Goal: Task Accomplishment & Management: Use online tool/utility

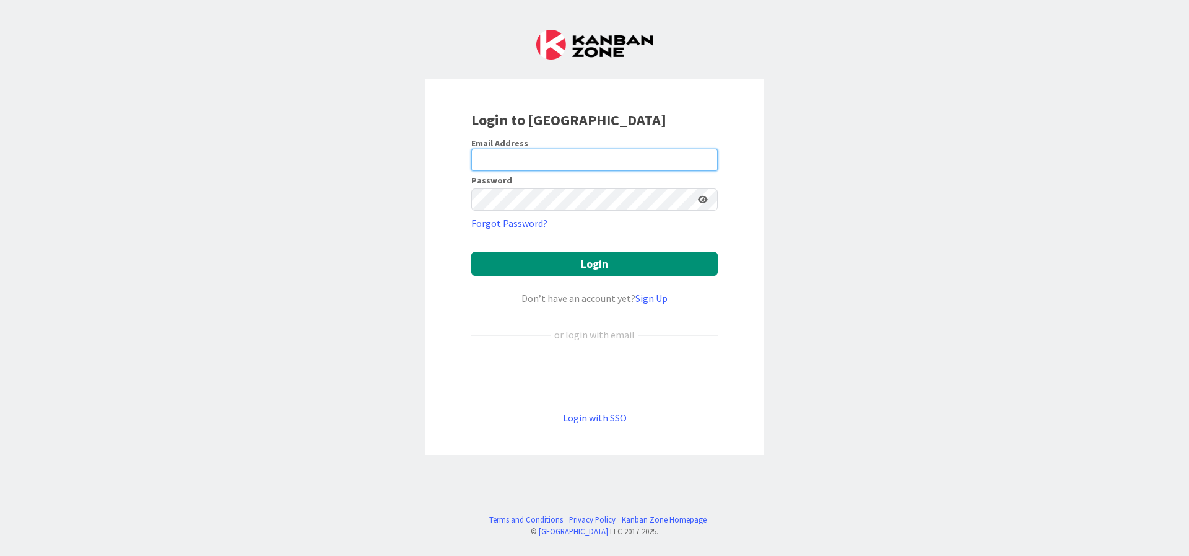
click at [556, 156] on input "email" at bounding box center [594, 160] width 247 height 22
type input "[EMAIL_ADDRESS][DOMAIN_NAME]"
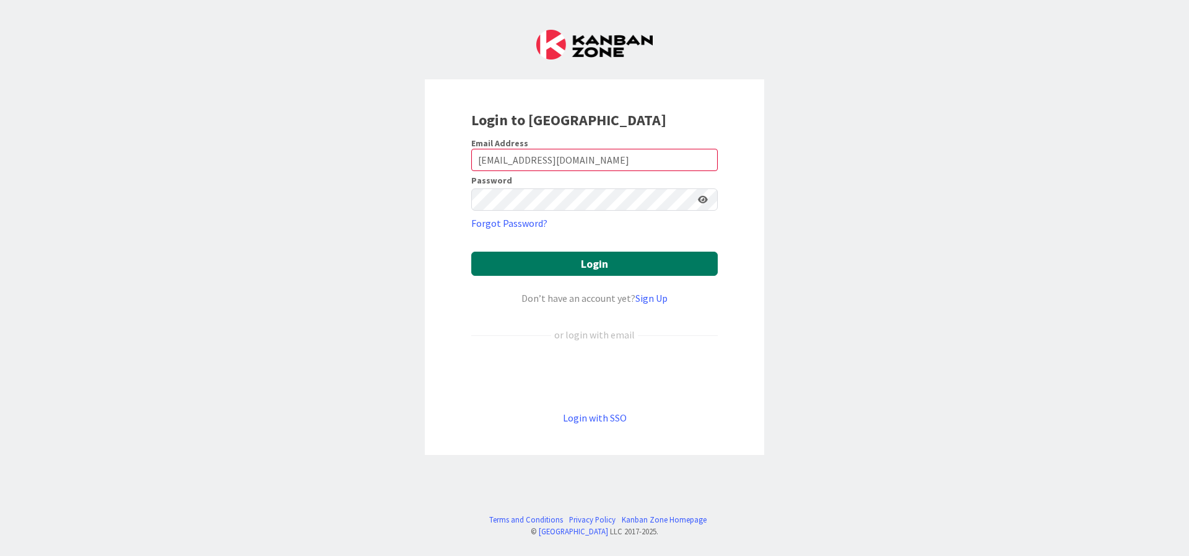
click at [630, 259] on button "Login" at bounding box center [594, 263] width 247 height 24
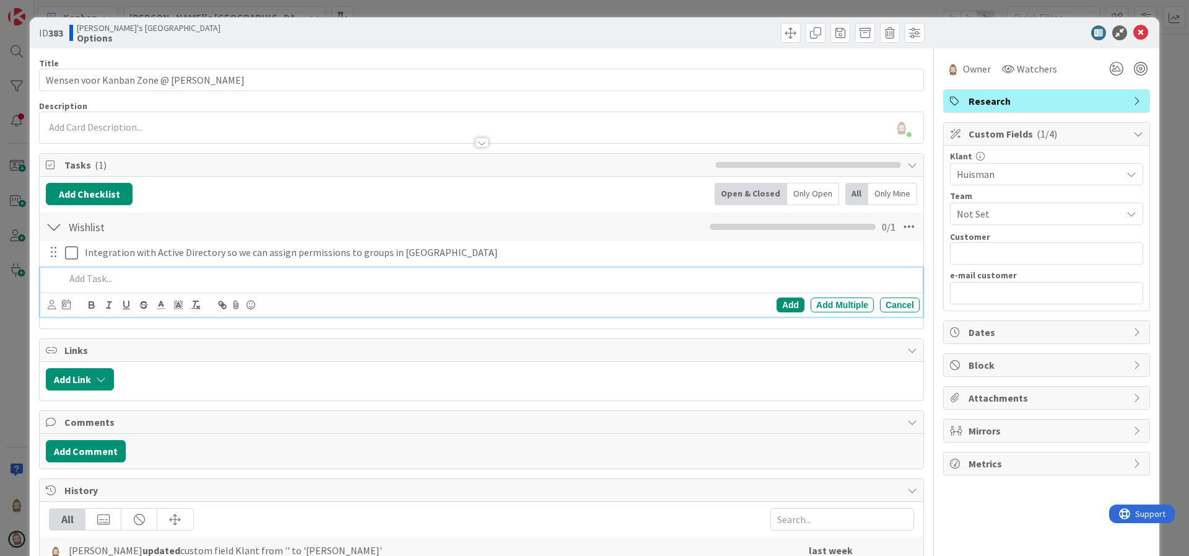
click at [309, 274] on p at bounding box center [490, 278] width 850 height 14
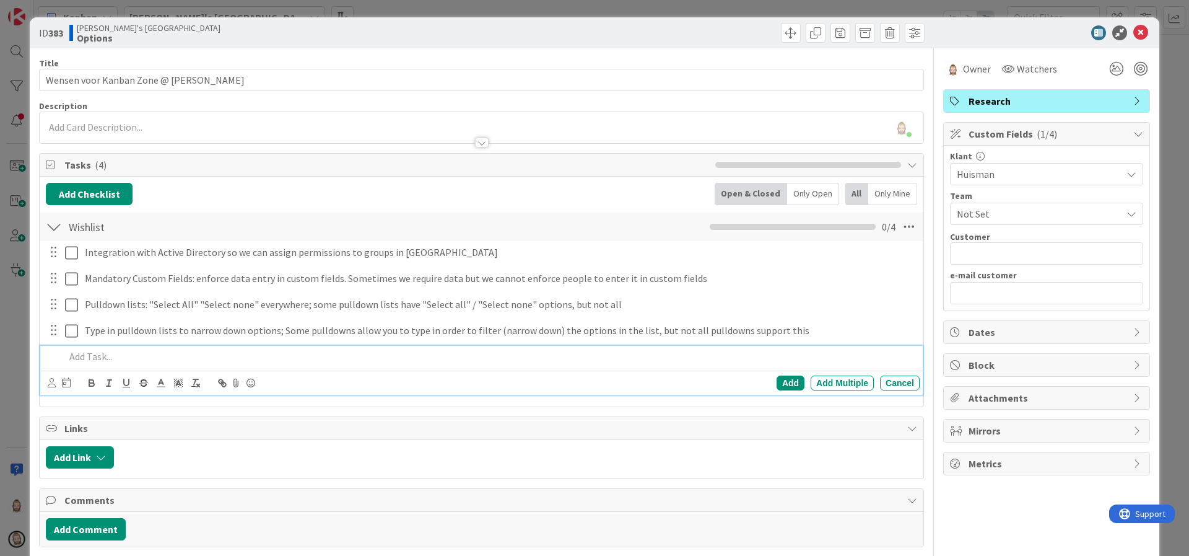
click at [475, 144] on div at bounding box center [482, 142] width 14 height 10
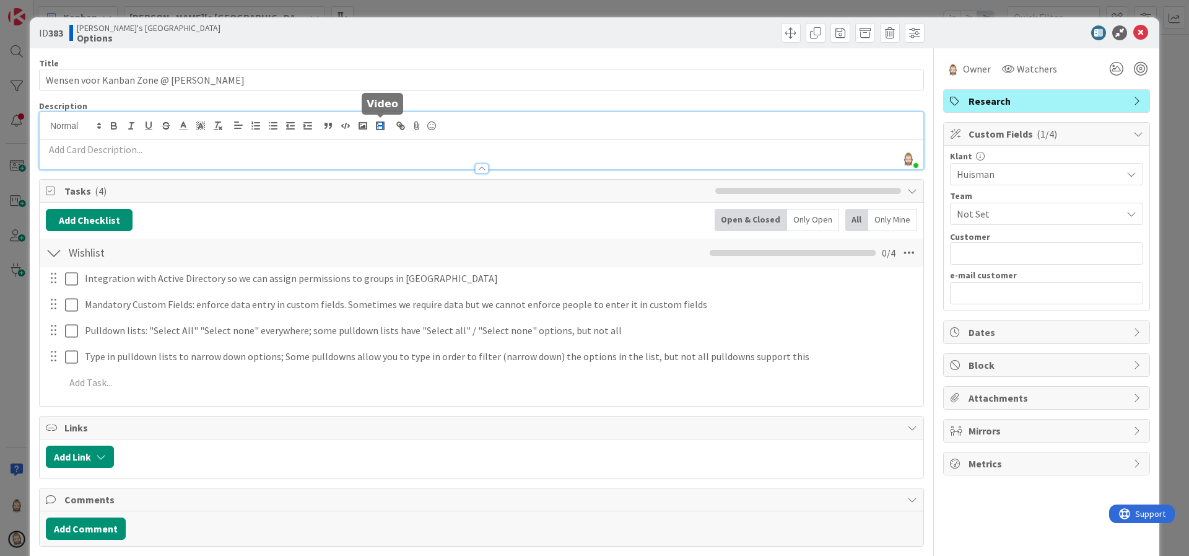
click at [381, 125] on rect "button" at bounding box center [380, 125] width 5 height 1
paste input "[URL][DOMAIN_NAME]"
type input "[URL][DOMAIN_NAME]"
click at [180, 177] on link at bounding box center [176, 173] width 28 height 9
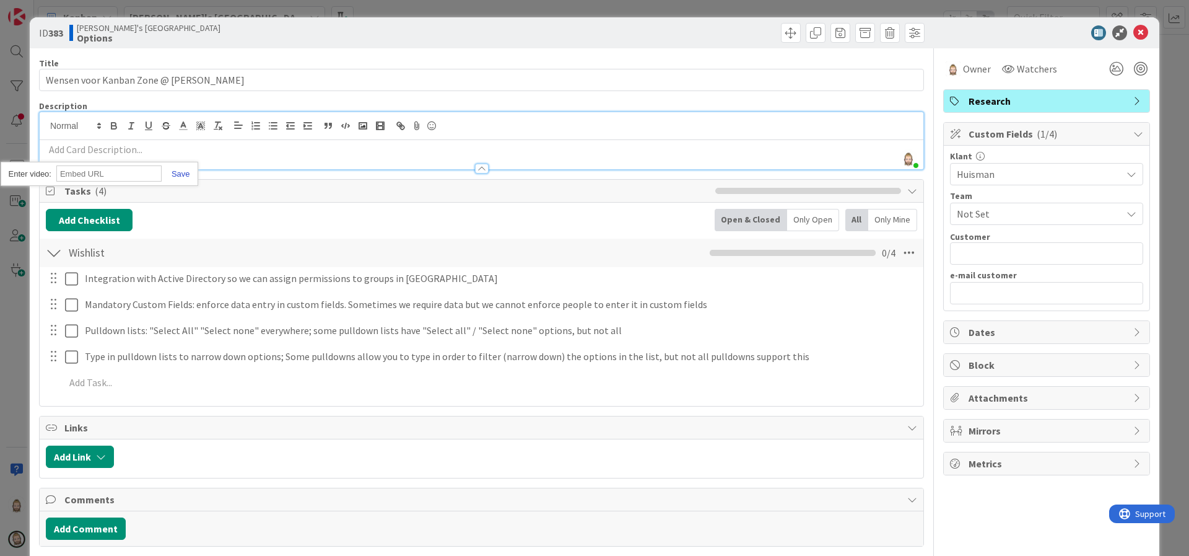
scroll to position [0, 0]
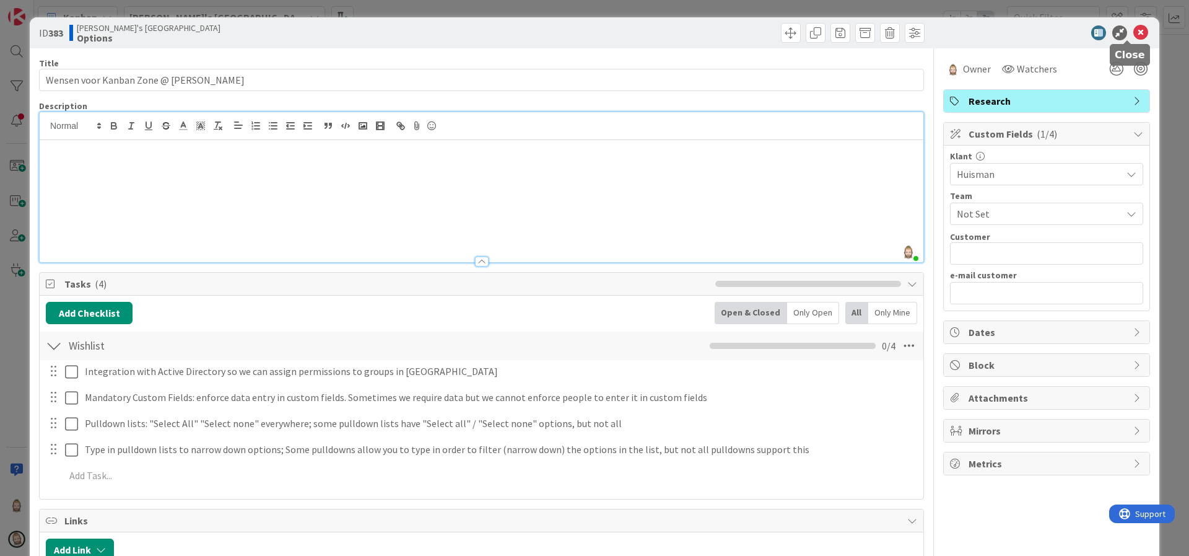
click at [1133, 31] on icon at bounding box center [1140, 32] width 15 height 15
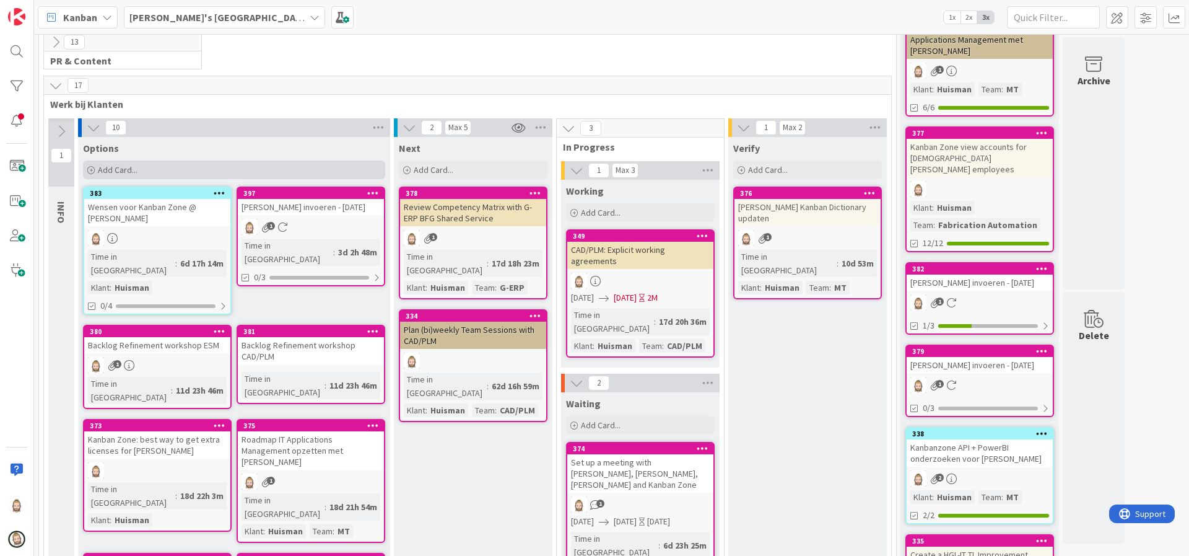
scroll to position [186, 0]
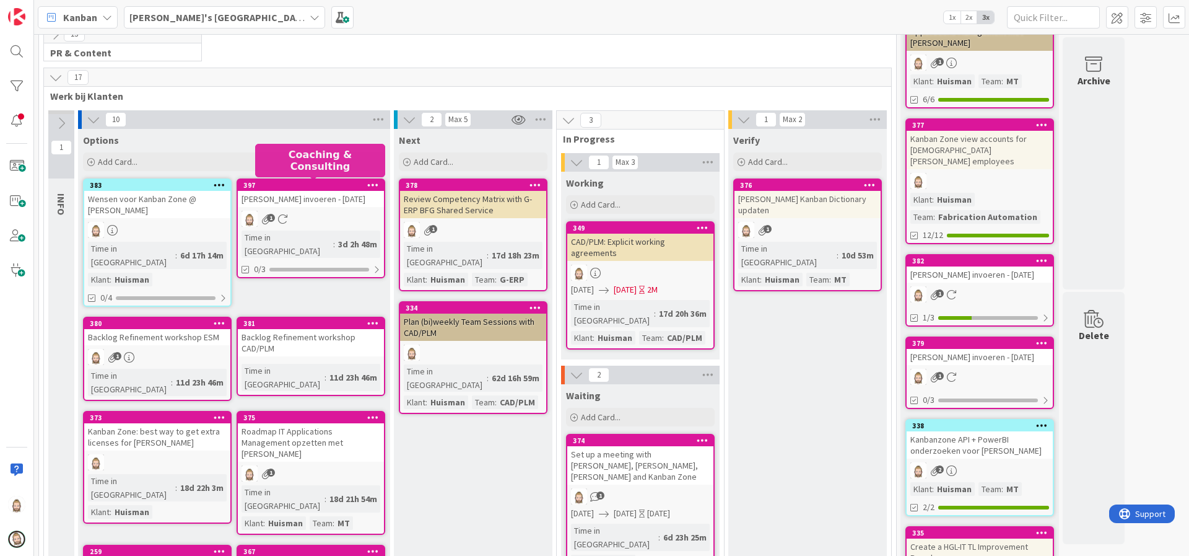
click at [316, 185] on div "397" at bounding box center [313, 185] width 141 height 9
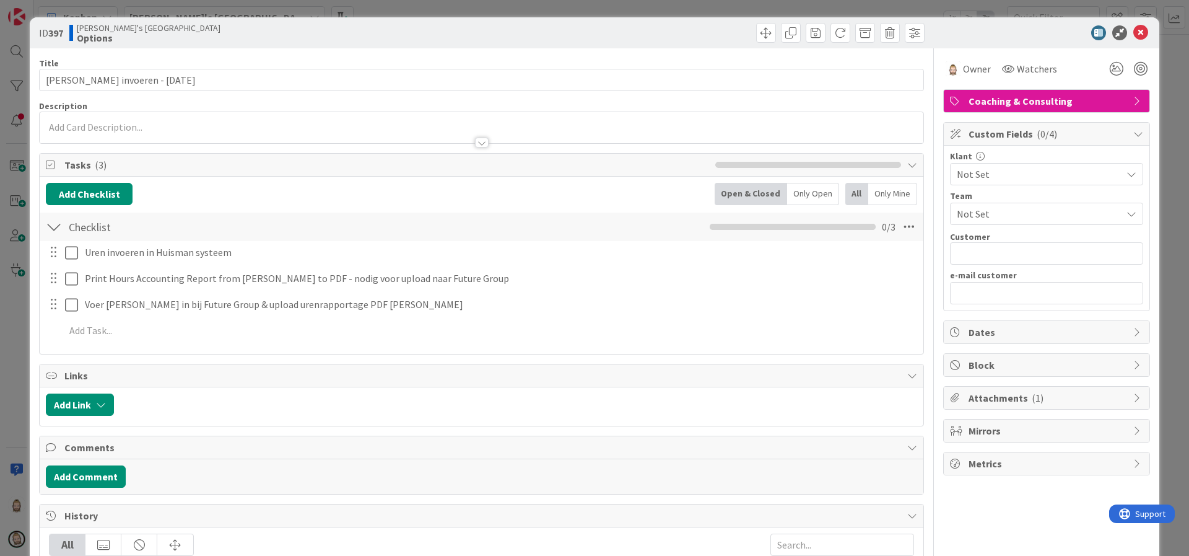
click at [992, 401] on span "Attachments ( 1 )" at bounding box center [1048, 397] width 159 height 15
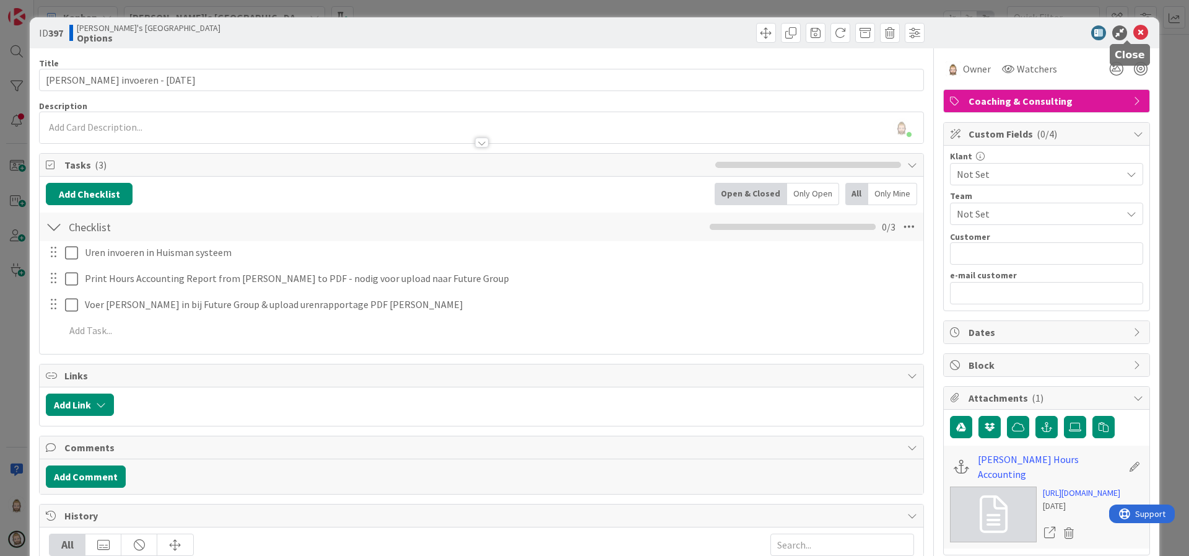
click at [1133, 34] on icon at bounding box center [1140, 32] width 15 height 15
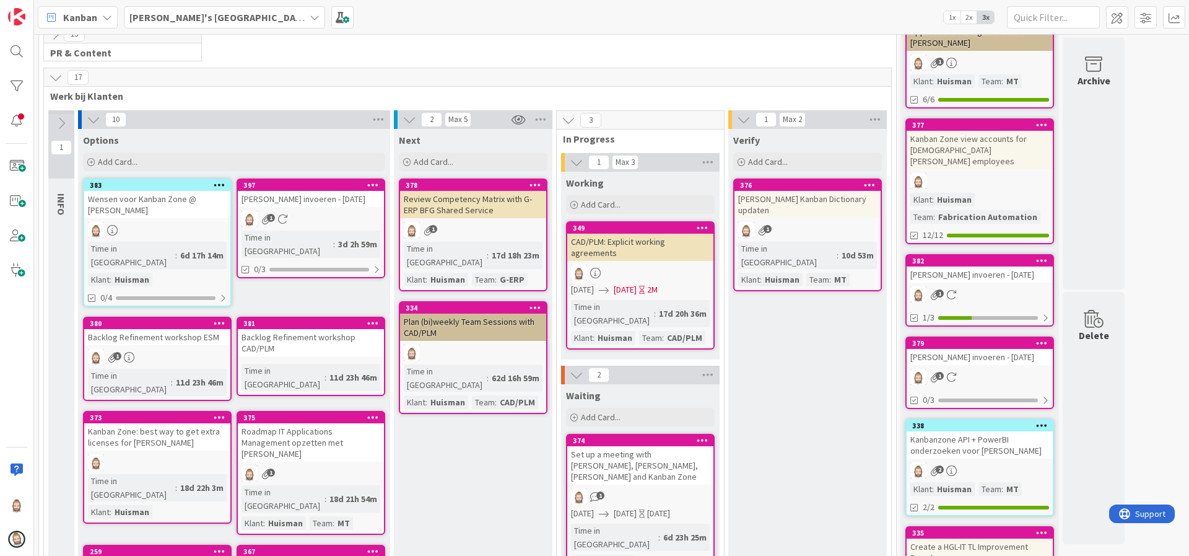
click at [307, 329] on div "Backlog Refinement workshop CAD/PLM" at bounding box center [311, 342] width 146 height 27
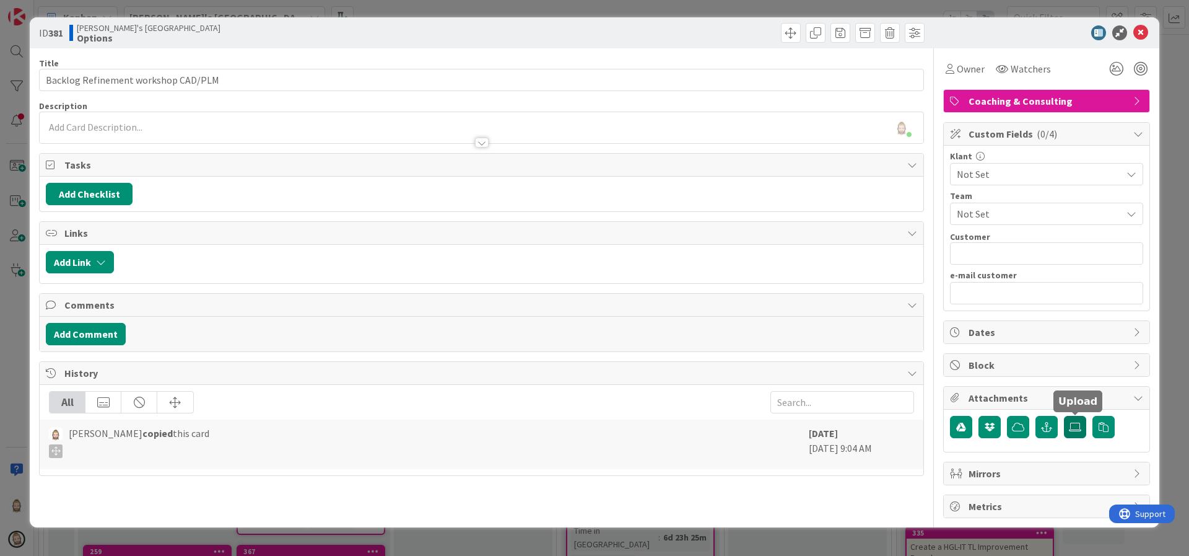
click at [1078, 425] on icon at bounding box center [1075, 427] width 12 height 10
click at [1064, 416] on input "file" at bounding box center [1064, 416] width 0 height 0
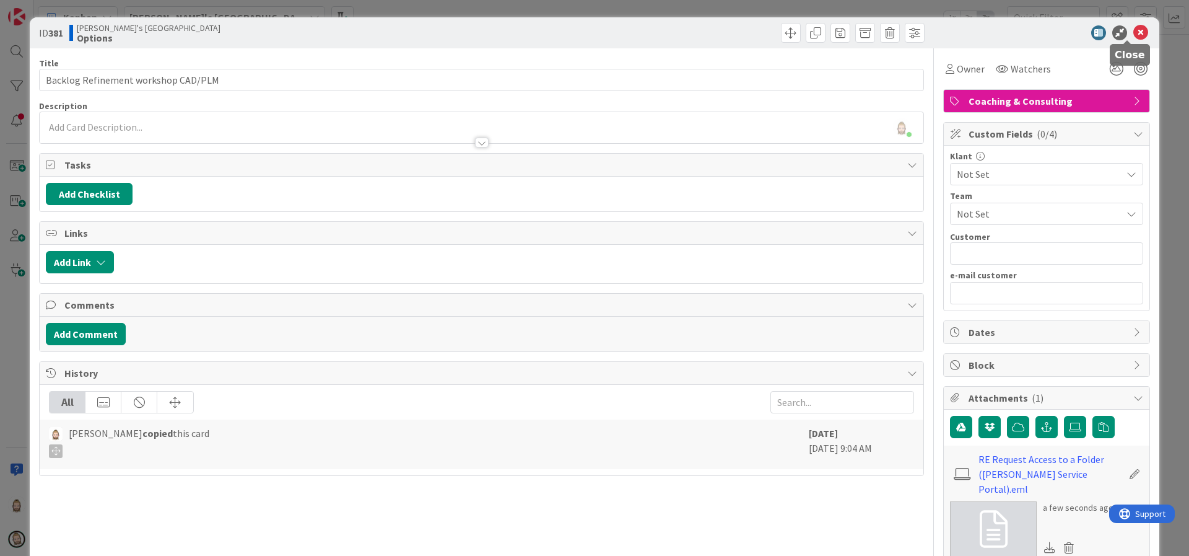
click at [1133, 32] on icon at bounding box center [1140, 32] width 15 height 15
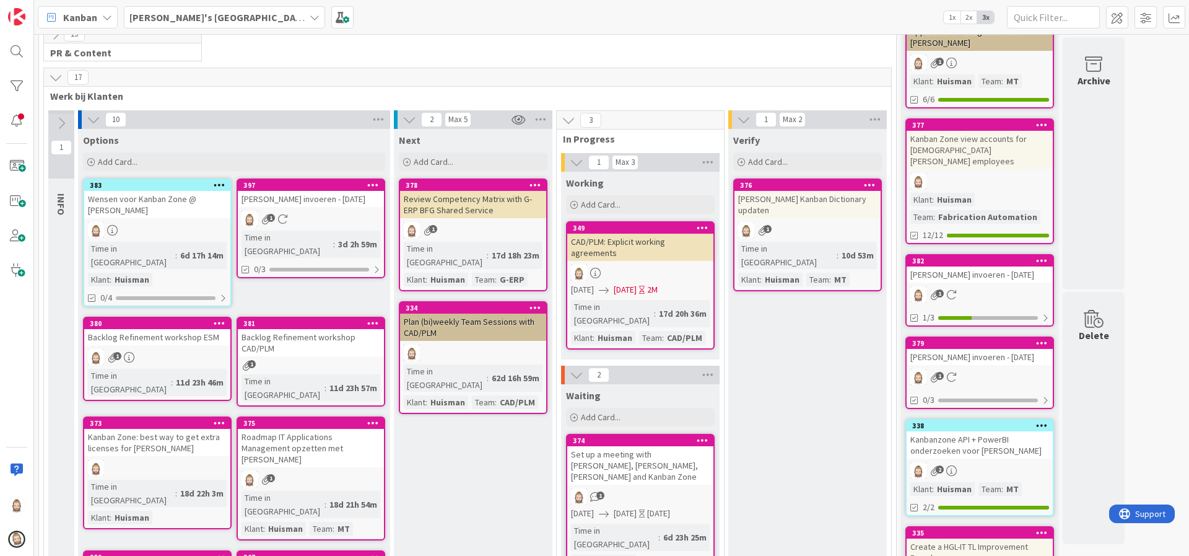
click at [325, 330] on div "Backlog Refinement workshop CAD/PLM" at bounding box center [311, 342] width 146 height 27
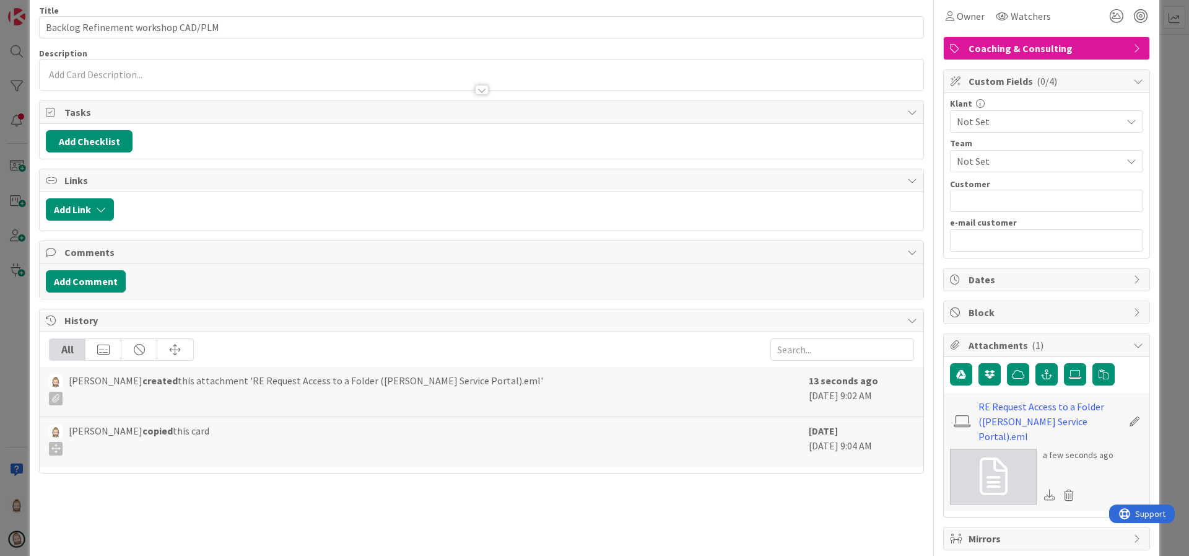
scroll to position [92, 0]
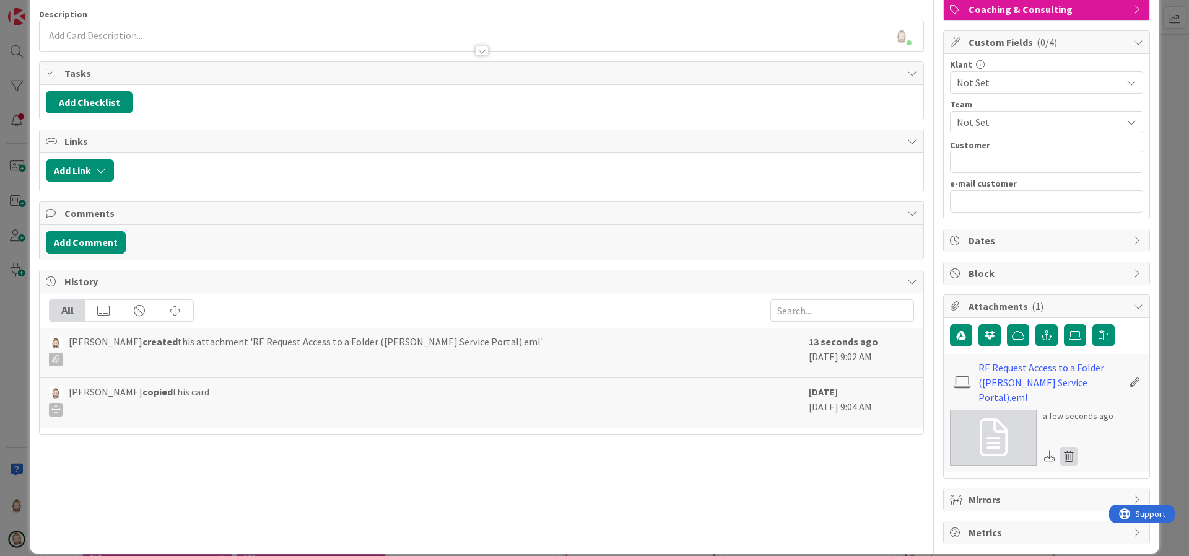
click at [1060, 447] on icon at bounding box center [1068, 456] width 17 height 19
click at [941, 505] on button "Delete" at bounding box center [953, 516] width 46 height 22
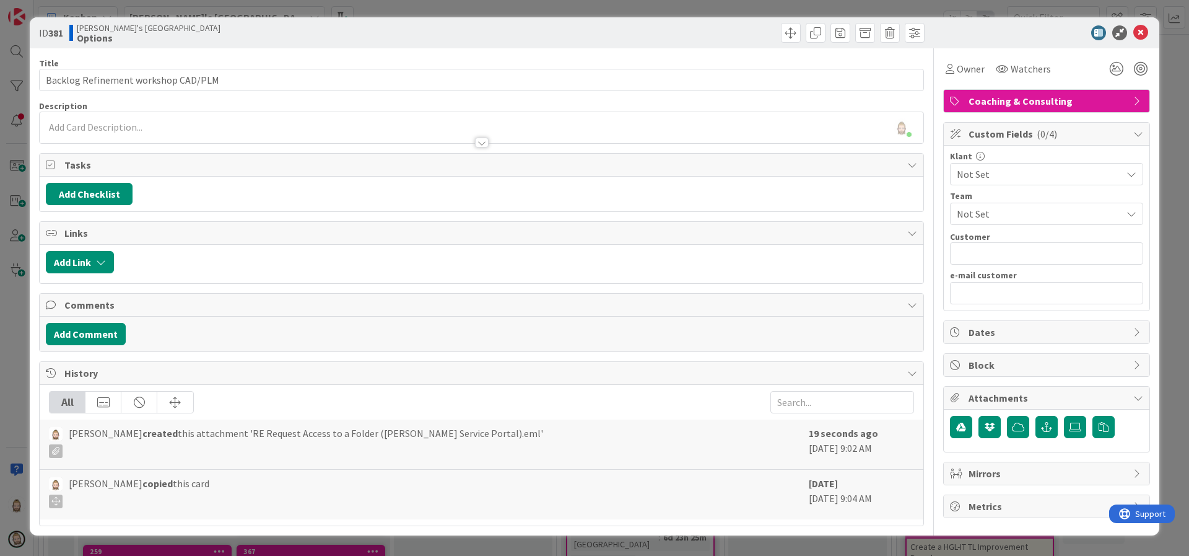
scroll to position [0, 0]
click at [1146, 30] on icon at bounding box center [1140, 32] width 15 height 15
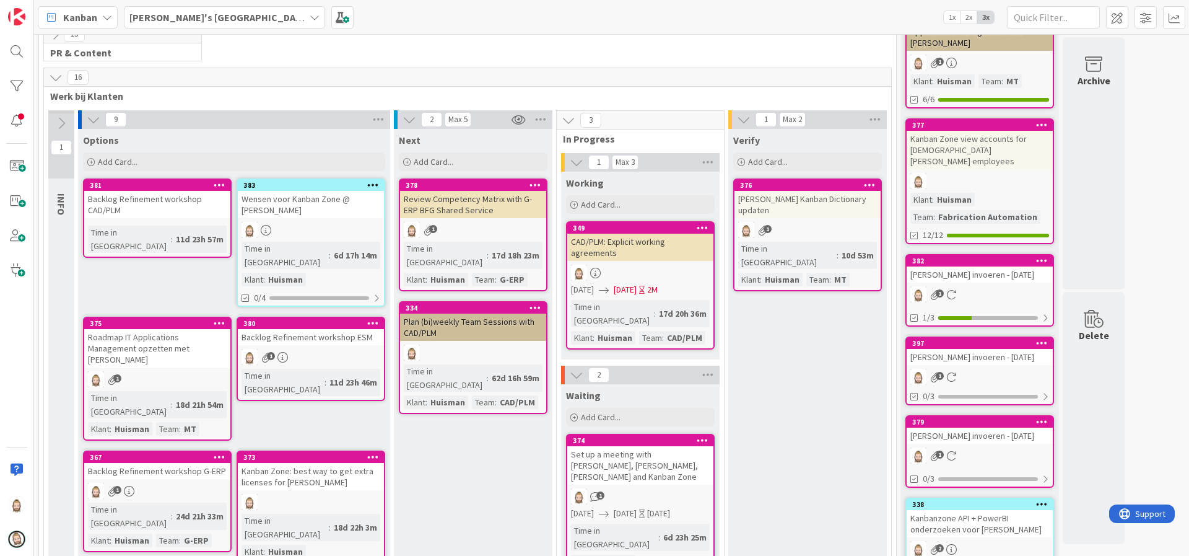
click at [160, 202] on div "Backlog Refinement workshop CAD/PLM" at bounding box center [157, 204] width 146 height 27
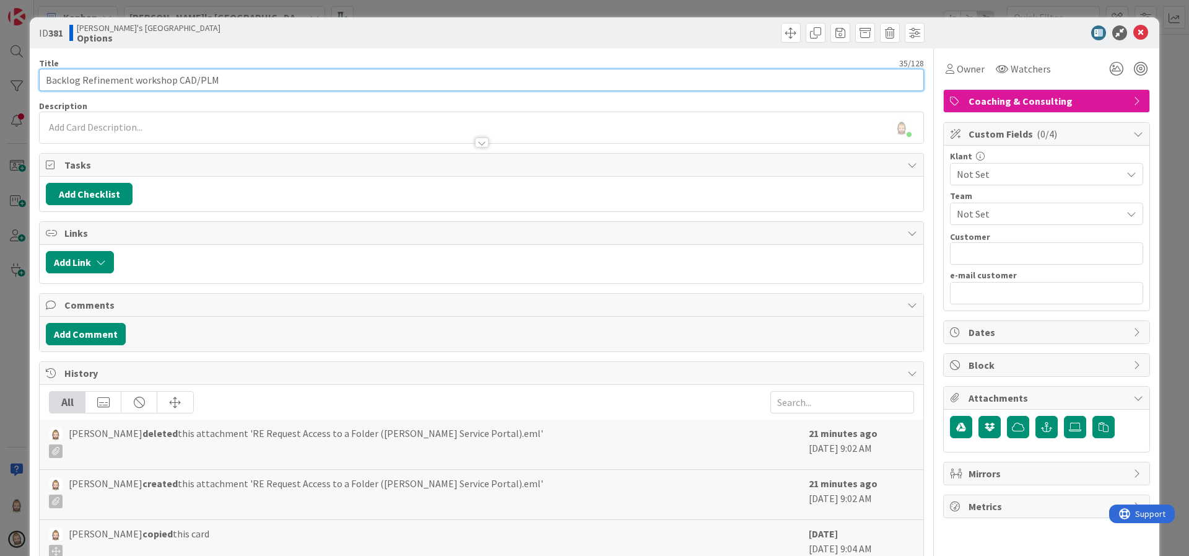
drag, startPoint x: 173, startPoint y: 79, endPoint x: 263, endPoint y: 83, distance: 89.9
click at [263, 83] on input "Backlog Refinement workshop CAD/PLM" at bounding box center [481, 80] width 885 height 22
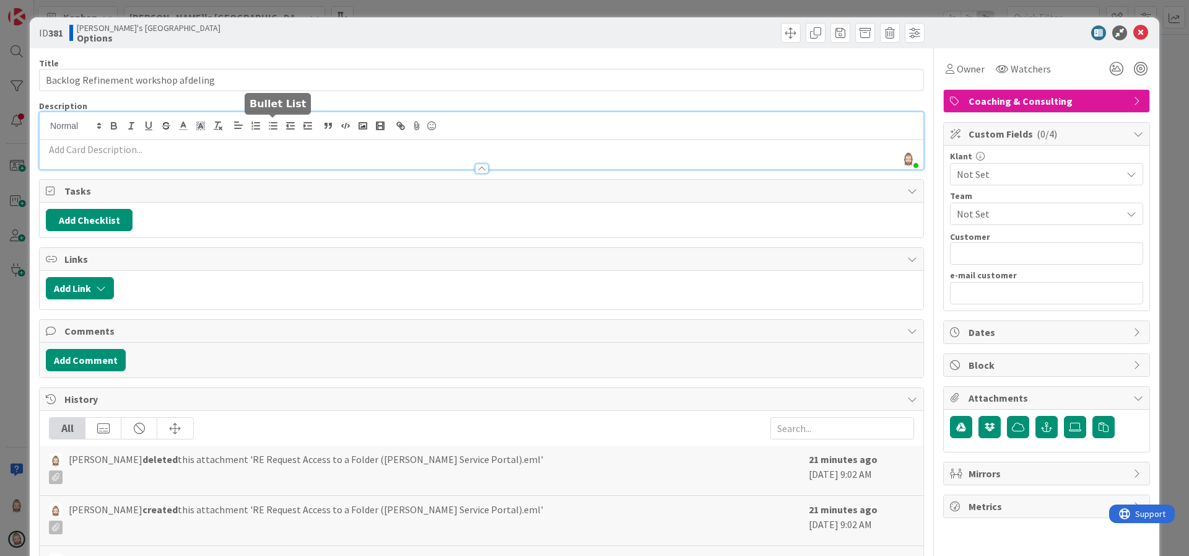
click at [278, 126] on div "[PERSON_NAME] just joined" at bounding box center [482, 140] width 884 height 57
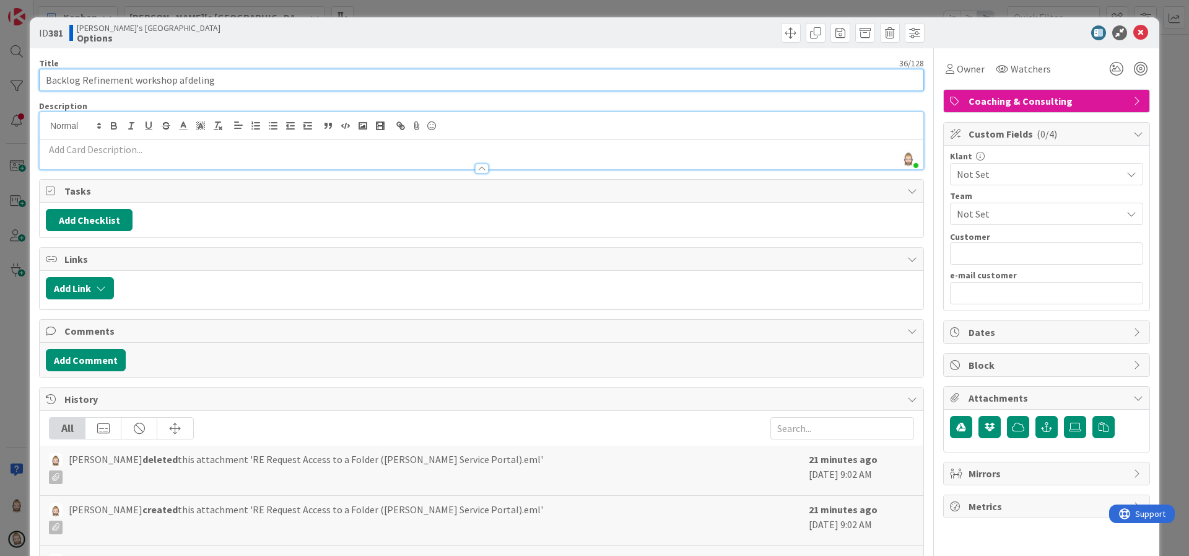
click at [203, 77] on input "Backlog Refinement workshop afdeling" at bounding box center [481, 80] width 885 height 22
type input "Backlog Refinement workshop department"
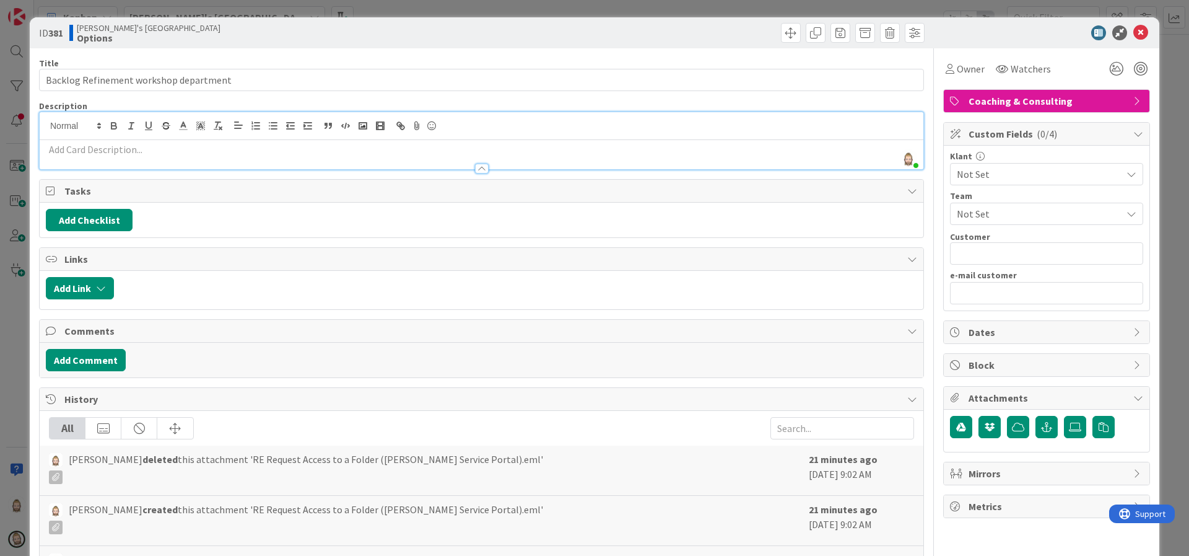
click at [204, 152] on p at bounding box center [481, 149] width 871 height 14
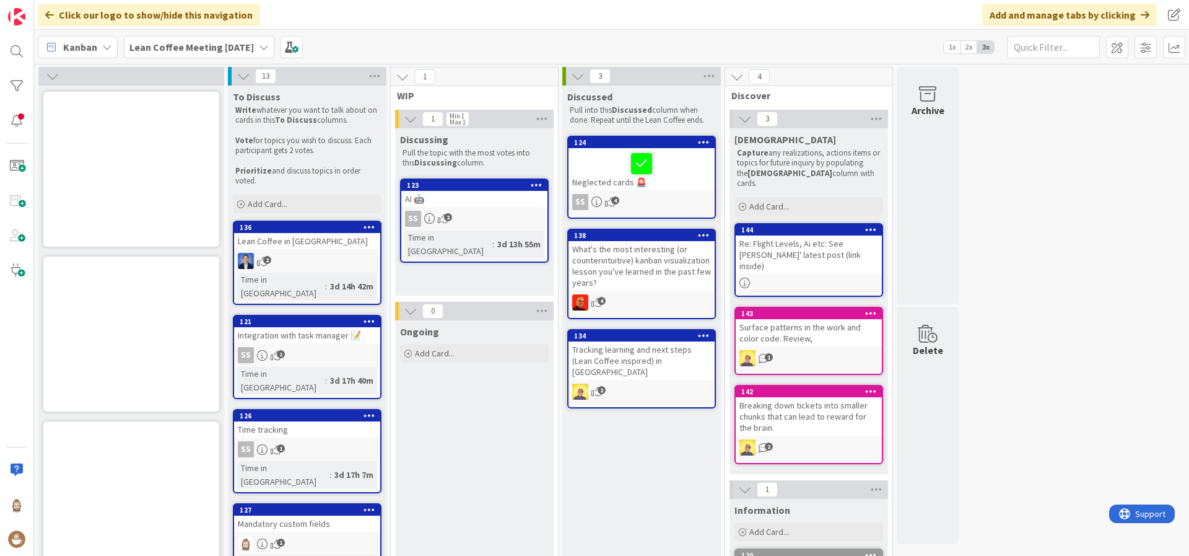
click at [840, 241] on div "Re: Flight Levels, Ai etc: See [PERSON_NAME]' latest post (link inside)" at bounding box center [809, 254] width 146 height 38
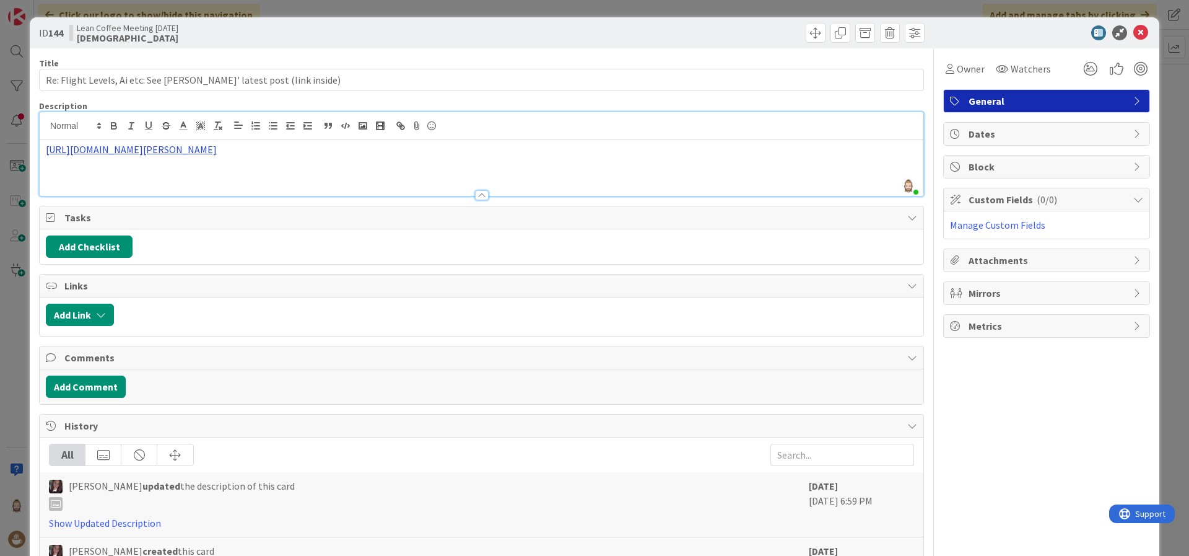
click at [499, 130] on div "Rob van Wees just joined https://www.leanability.com/de/blog/2025/09/ki-ist-fli…" at bounding box center [482, 154] width 884 height 84
click at [275, 172] on link "https://www.leanability.com/de/blog/2025/09/ki-ist-flight-level-0-willkommen-in…" at bounding box center [271, 173] width 124 height 16
click at [1133, 34] on icon at bounding box center [1140, 32] width 15 height 15
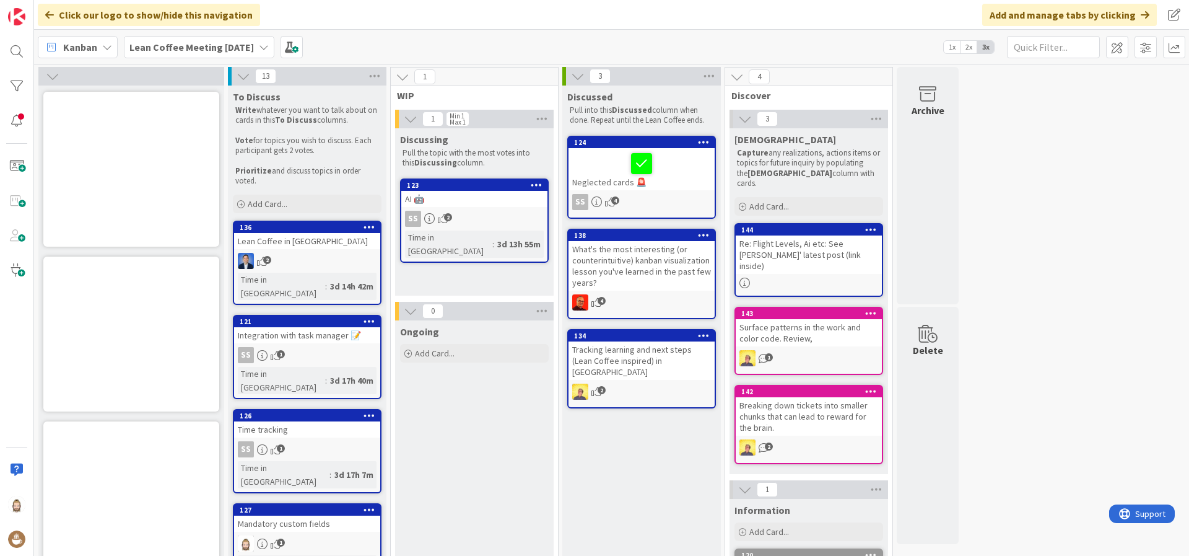
click at [604, 178] on div "Neglected cards 🚨" at bounding box center [642, 169] width 146 height 42
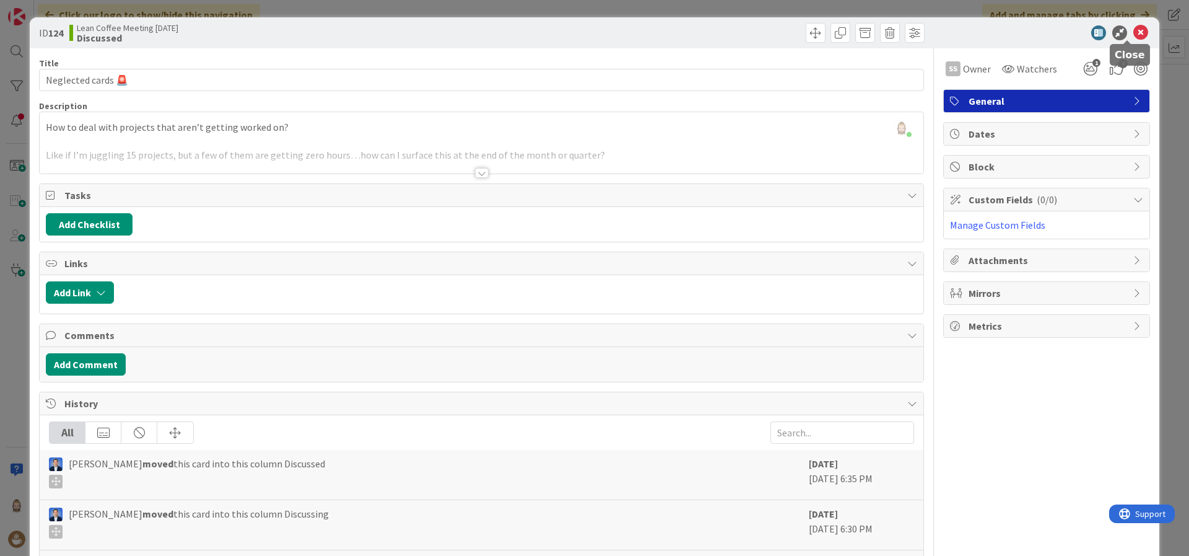
click at [1133, 32] on icon at bounding box center [1140, 32] width 15 height 15
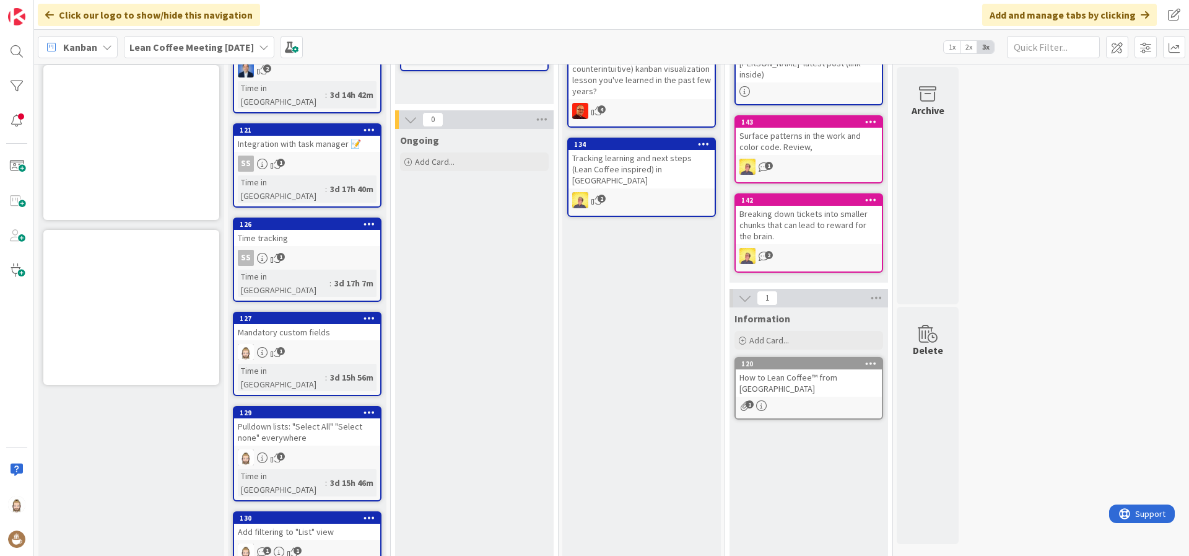
scroll to position [279, 0]
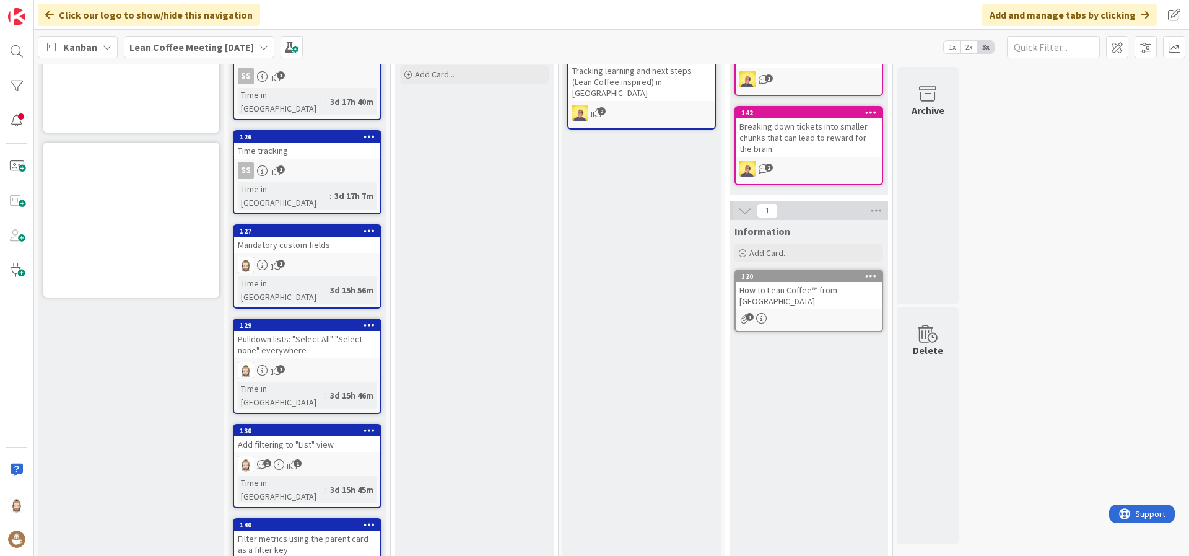
click at [321, 237] on div "Mandatory custom fields" at bounding box center [307, 245] width 146 height 16
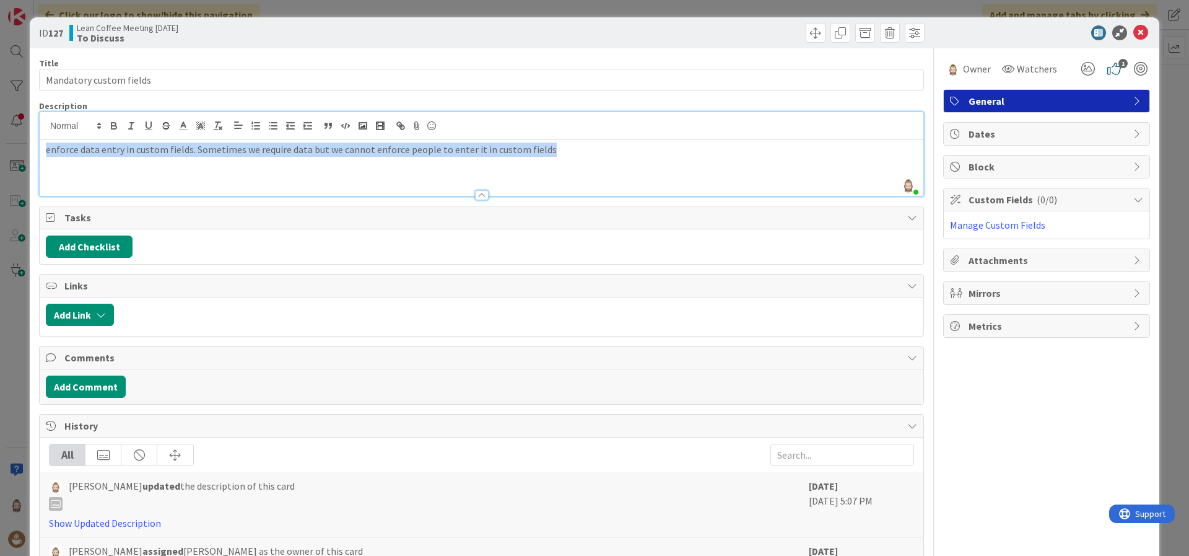
drag, startPoint x: 48, startPoint y: 125, endPoint x: 549, endPoint y: 151, distance: 502.3
click at [549, 151] on p "enforce data entry in custom fields. Sometimes we require data but we cannot en…" at bounding box center [481, 149] width 871 height 14
copy p "enforce data entry in custom fields. Sometimes we require data but we cannot en…"
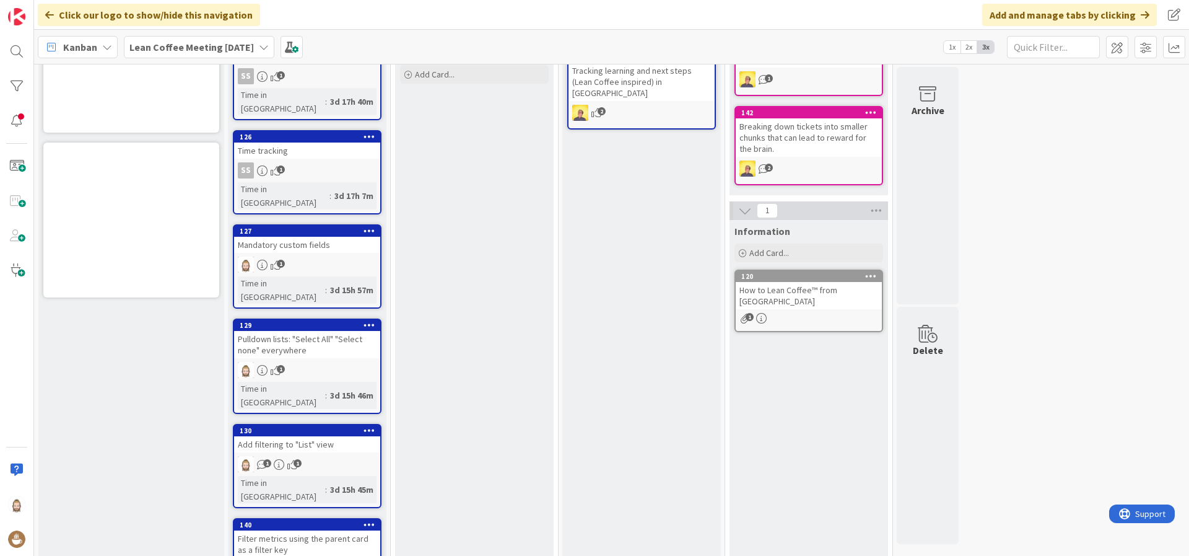
click at [341, 331] on div "Pulldown lists: "Select All" "Select none" everywhere" at bounding box center [307, 344] width 146 height 27
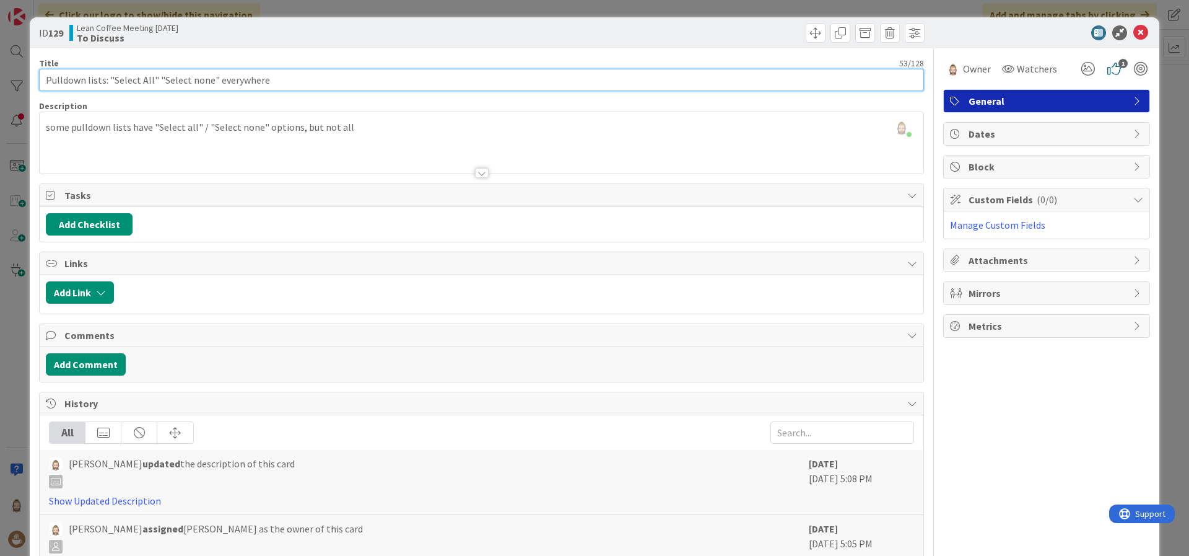
drag, startPoint x: 300, startPoint y: 83, endPoint x: 38, endPoint y: 88, distance: 262.0
click at [38, 88] on div "ID 129 Lean Coffee Meeting 2025-09-05 To Discuss Title 53 / 128 Pulldown lists:…" at bounding box center [595, 320] width 1130 height 606
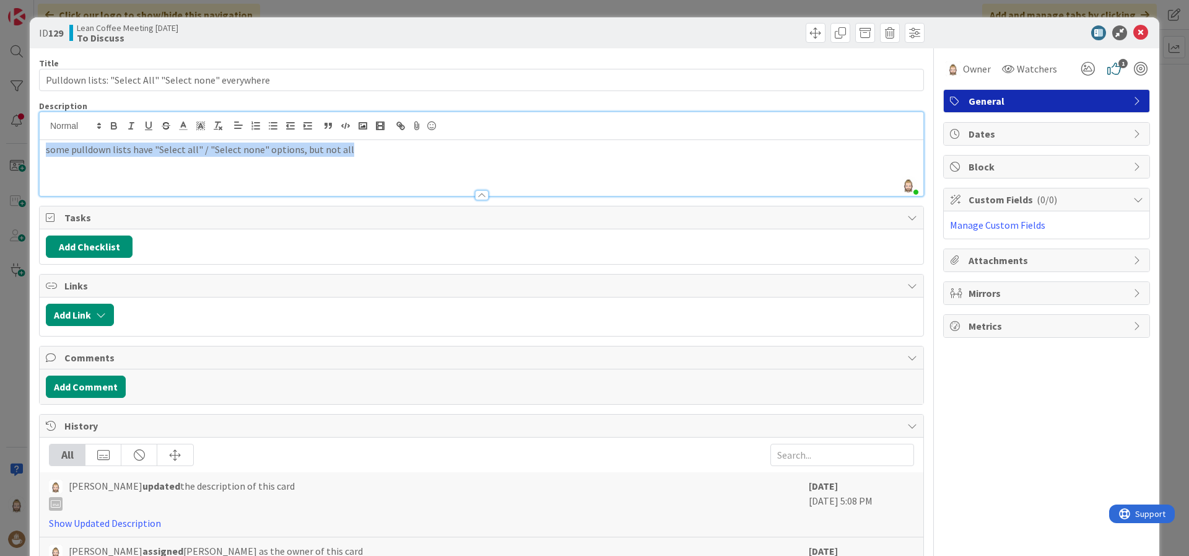
drag, startPoint x: 46, startPoint y: 128, endPoint x: 388, endPoint y: 141, distance: 342.2
click at [388, 141] on div "some pulldown lists have "Select all" / "Select none" options, but not all" at bounding box center [482, 168] width 884 height 56
copy p "some pulldown lists have "Select all" / "Select none" options, but not all"
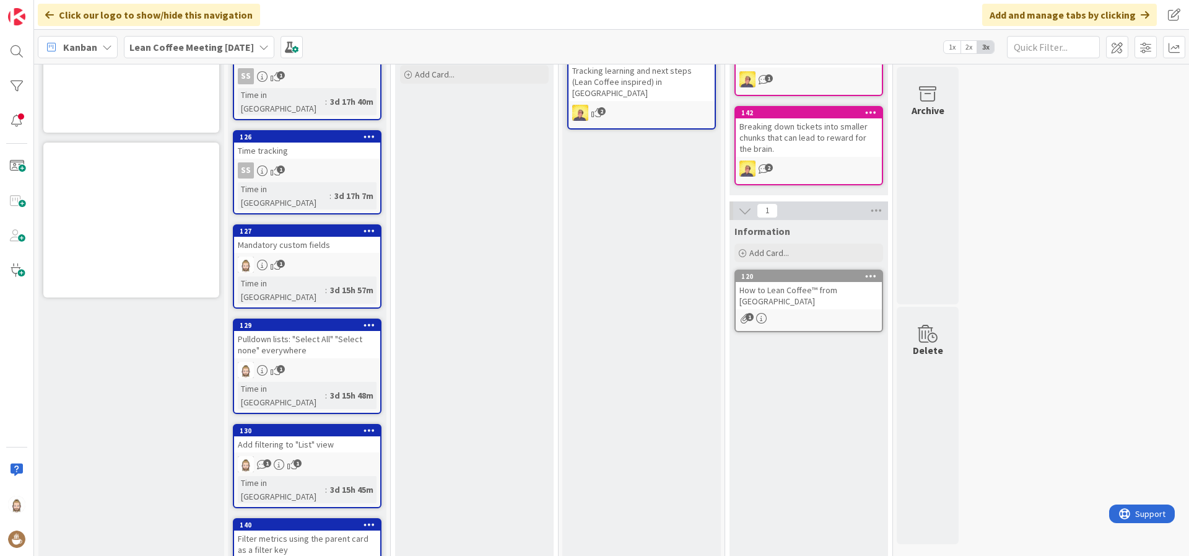
click at [328, 436] on div "Add filtering to "List" view" at bounding box center [307, 444] width 146 height 16
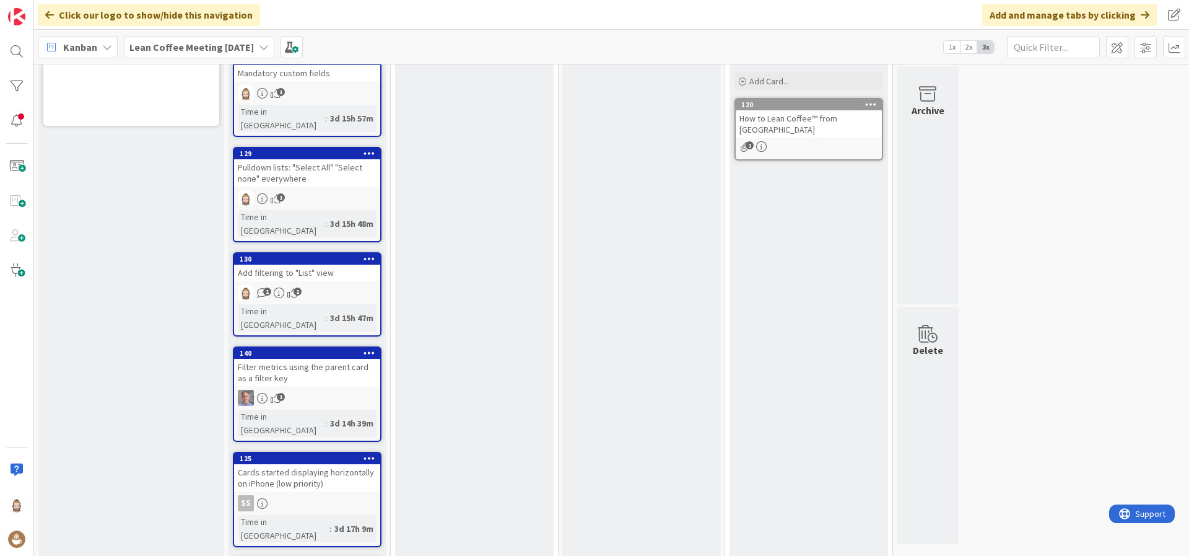
scroll to position [465, 0]
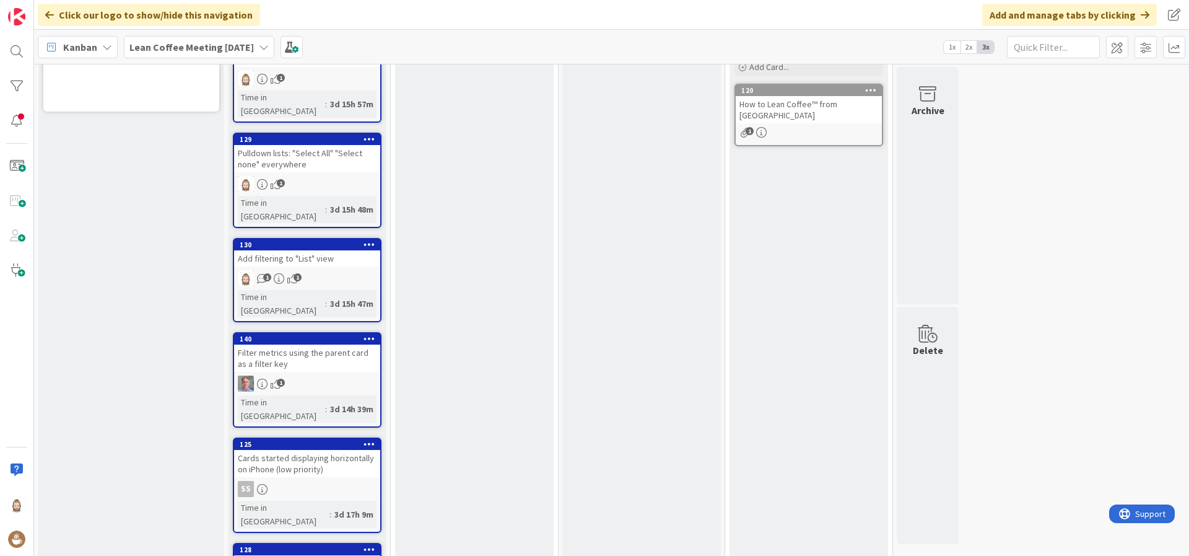
click at [320, 344] on div "Filter metrics using the parent card as a filter key" at bounding box center [307, 357] width 146 height 27
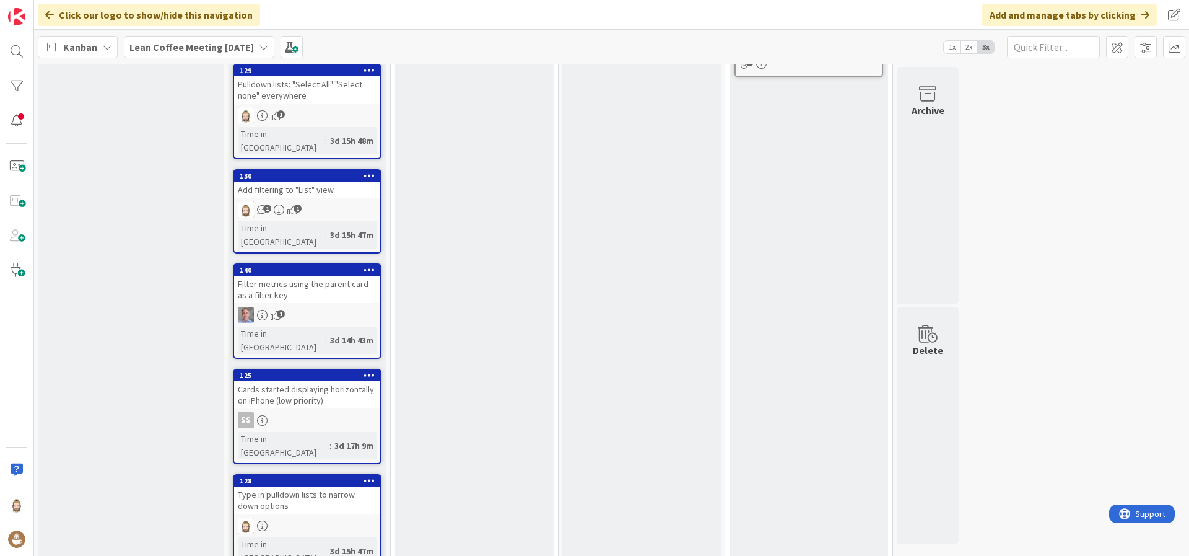
scroll to position [650, 0]
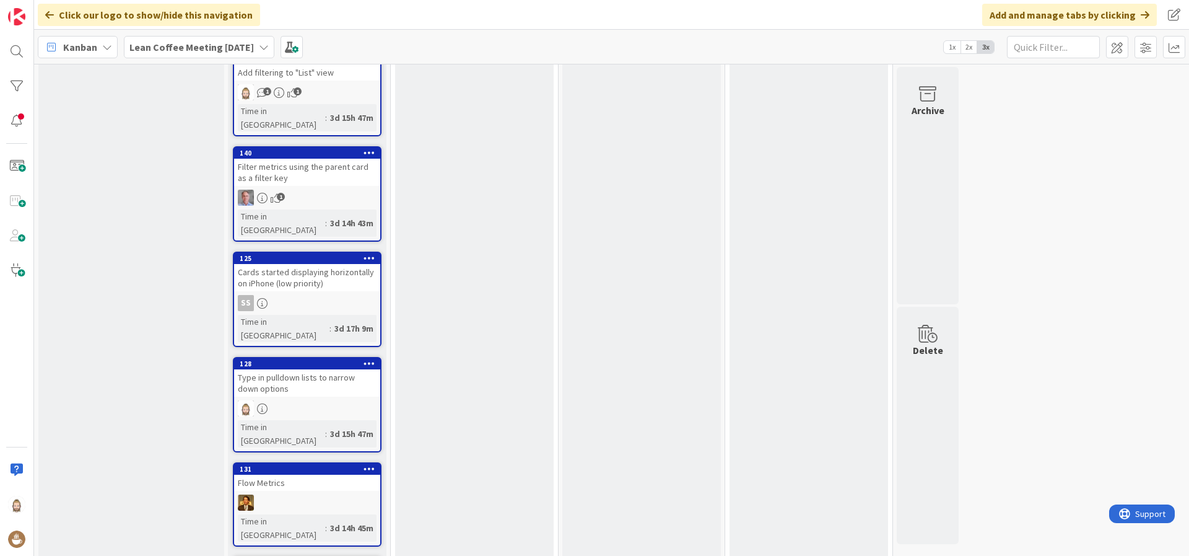
click at [328, 369] on div "Type in pulldown lists to narrow down options" at bounding box center [307, 382] width 146 height 27
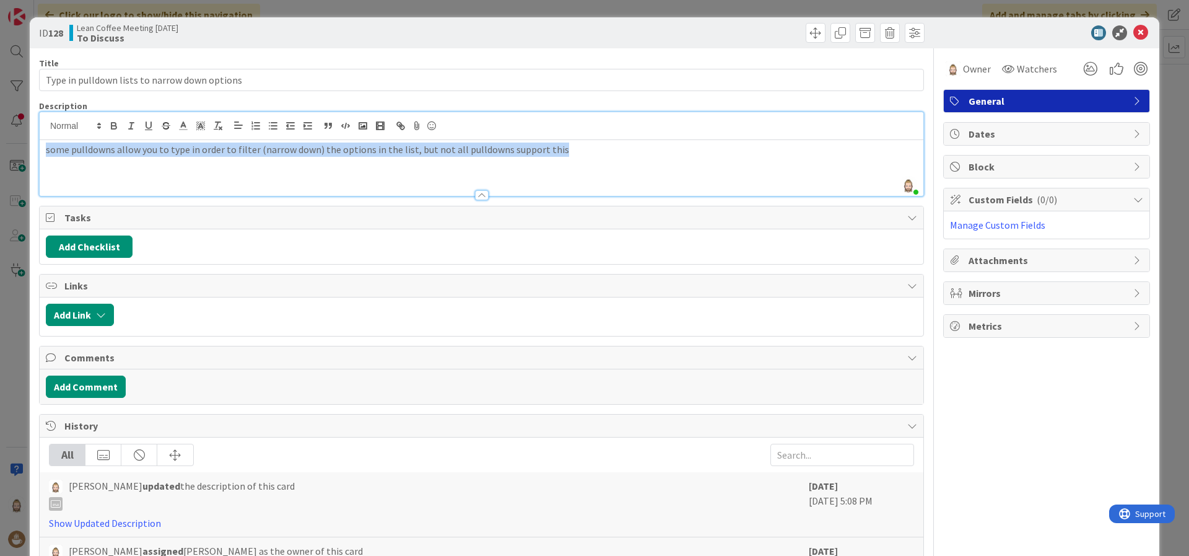
drag, startPoint x: 45, startPoint y: 127, endPoint x: 584, endPoint y: 157, distance: 539.7
click at [584, 157] on div "some pulldowns allow you to type in order to filter (narrow down) the options i…" at bounding box center [482, 168] width 884 height 56
copy p "some pulldowns allow you to type in order to filter (narrow down) the options i…"
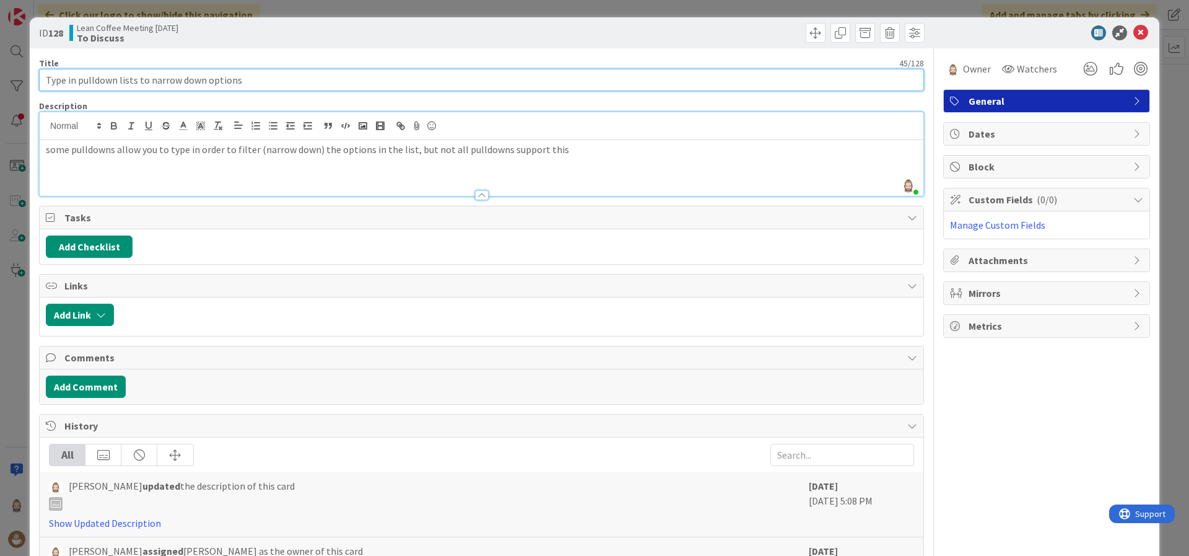
drag, startPoint x: 47, startPoint y: 79, endPoint x: 276, endPoint y: 81, distance: 228.5
click at [276, 81] on input "Type in pulldown lists to narrow down options" at bounding box center [481, 80] width 885 height 22
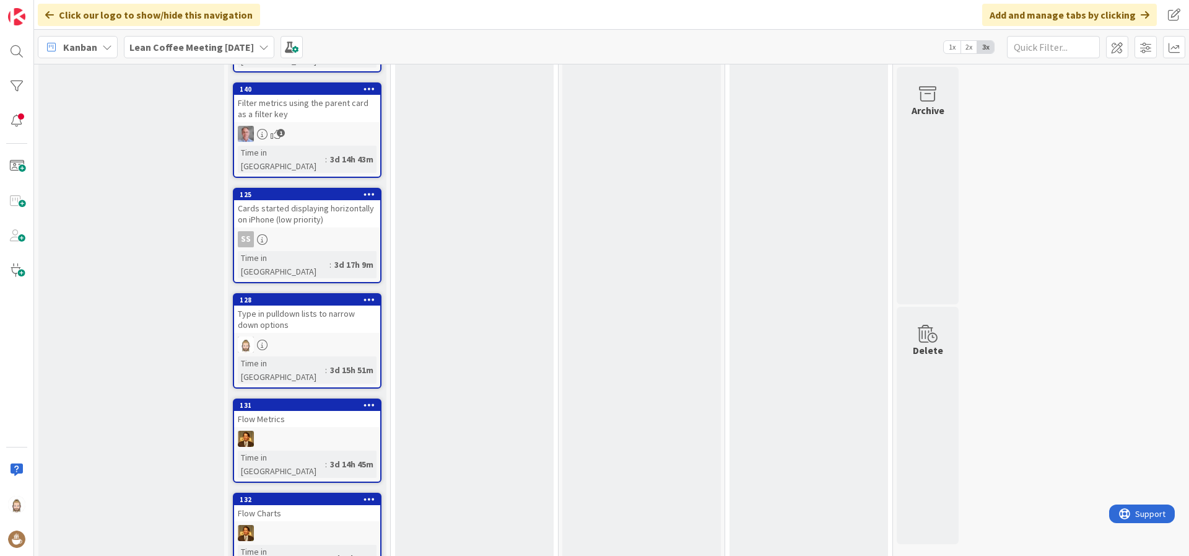
scroll to position [743, 0]
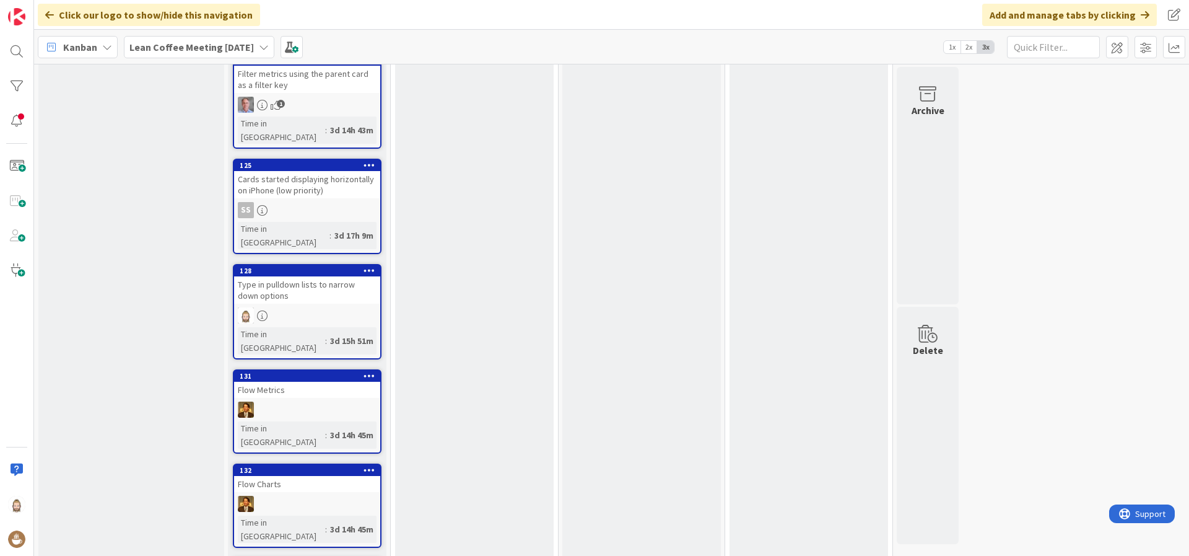
click at [322, 382] on div "Flow Metrics" at bounding box center [307, 390] width 146 height 16
